Goal: Information Seeking & Learning: Learn about a topic

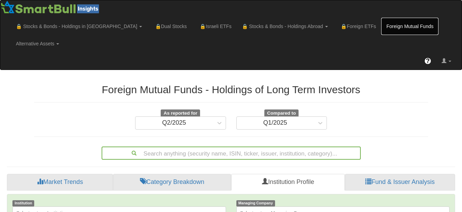
click at [382, 25] on link "Foreign Mutual Funds" at bounding box center [410, 26] width 57 height 17
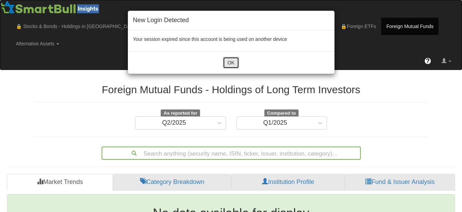
click at [230, 64] on button "OK" at bounding box center [231, 63] width 16 height 12
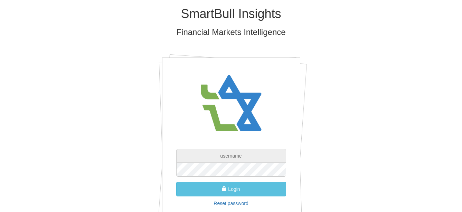
type input "[EMAIL_ADDRESS][PERSON_NAME][DOMAIN_NAME]"
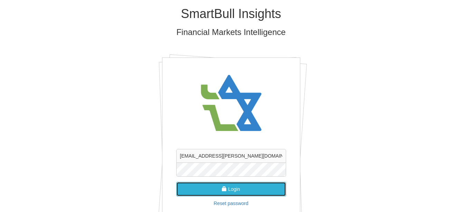
click at [263, 188] on button "Login" at bounding box center [231, 189] width 110 height 15
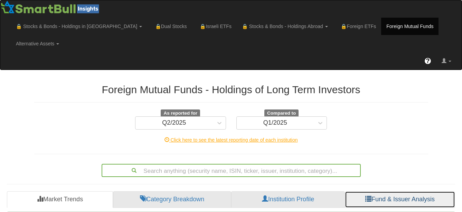
click at [381, 191] on link "Fund & Issuer Analysis" at bounding box center [400, 199] width 110 height 17
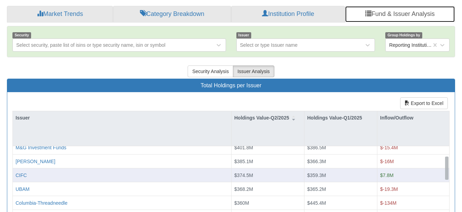
scroll to position [77, 0]
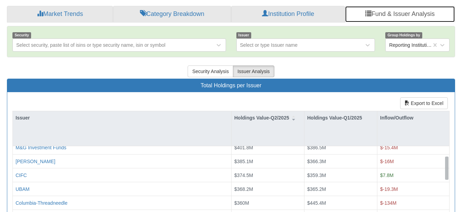
drag, startPoint x: 447, startPoint y: 149, endPoint x: 437, endPoint y: 159, distance: 14.9
